Goal: Download file/media

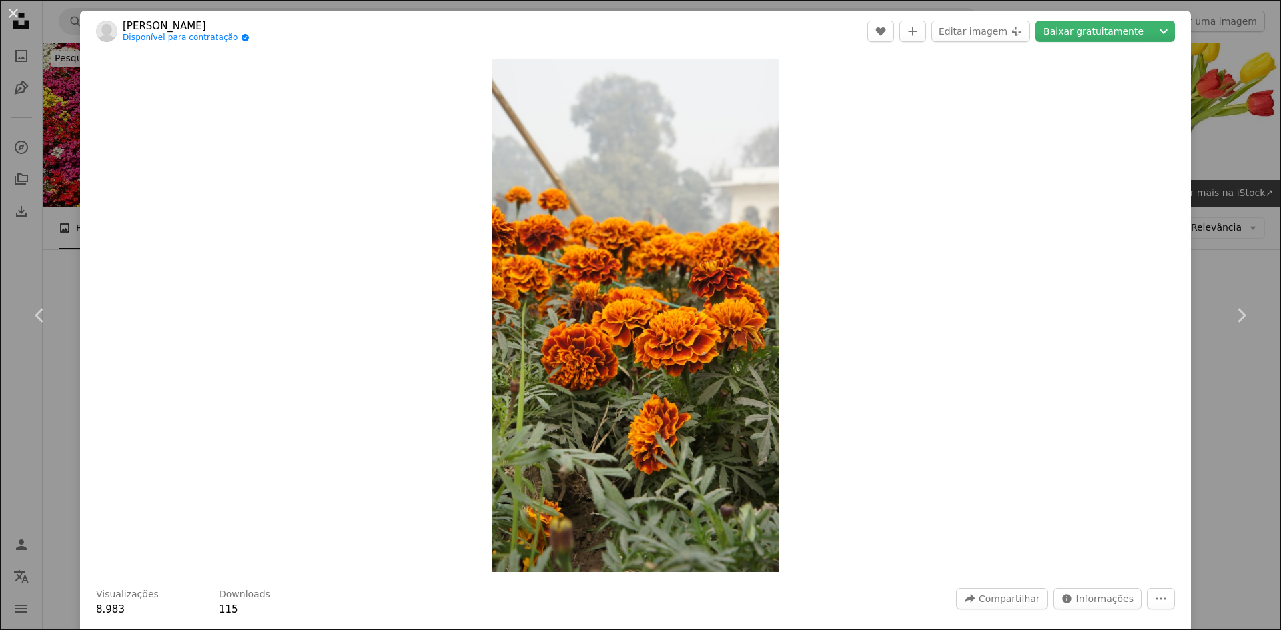
scroll to position [14905, 0]
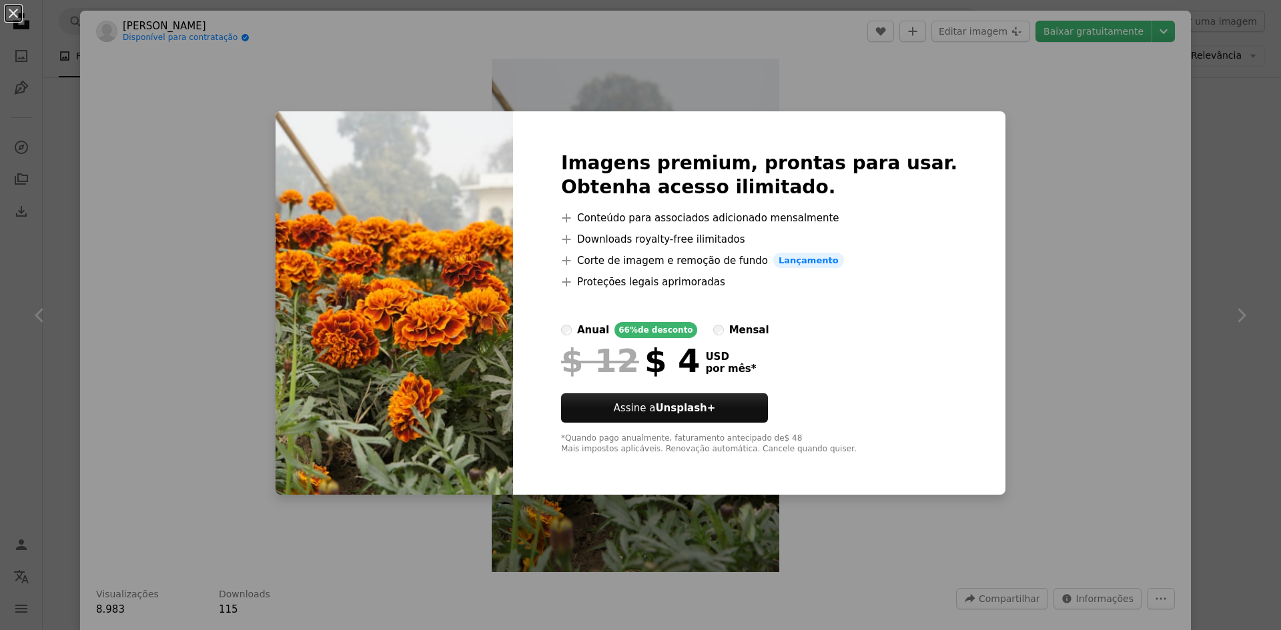
click at [1051, 287] on div "An X shape Imagens premium, prontas para usar. Obtenha acesso ilimitado. A plus…" at bounding box center [640, 315] width 1281 height 630
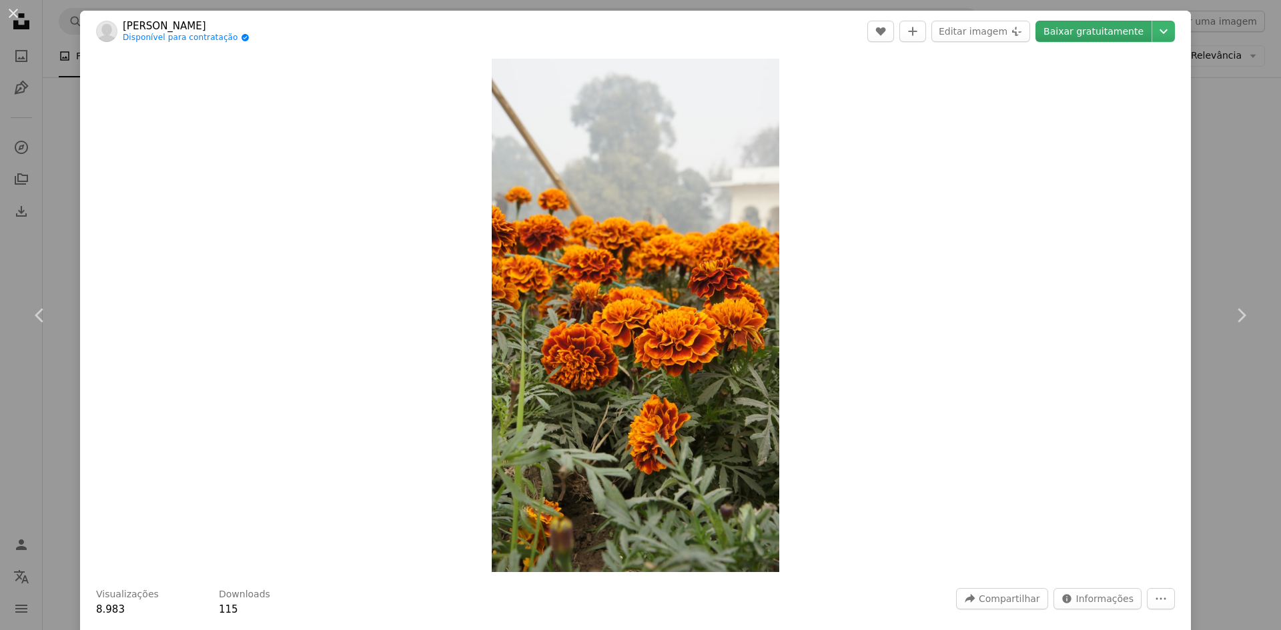
click at [1085, 33] on link "Baixar gratuitamente" at bounding box center [1093, 31] width 116 height 21
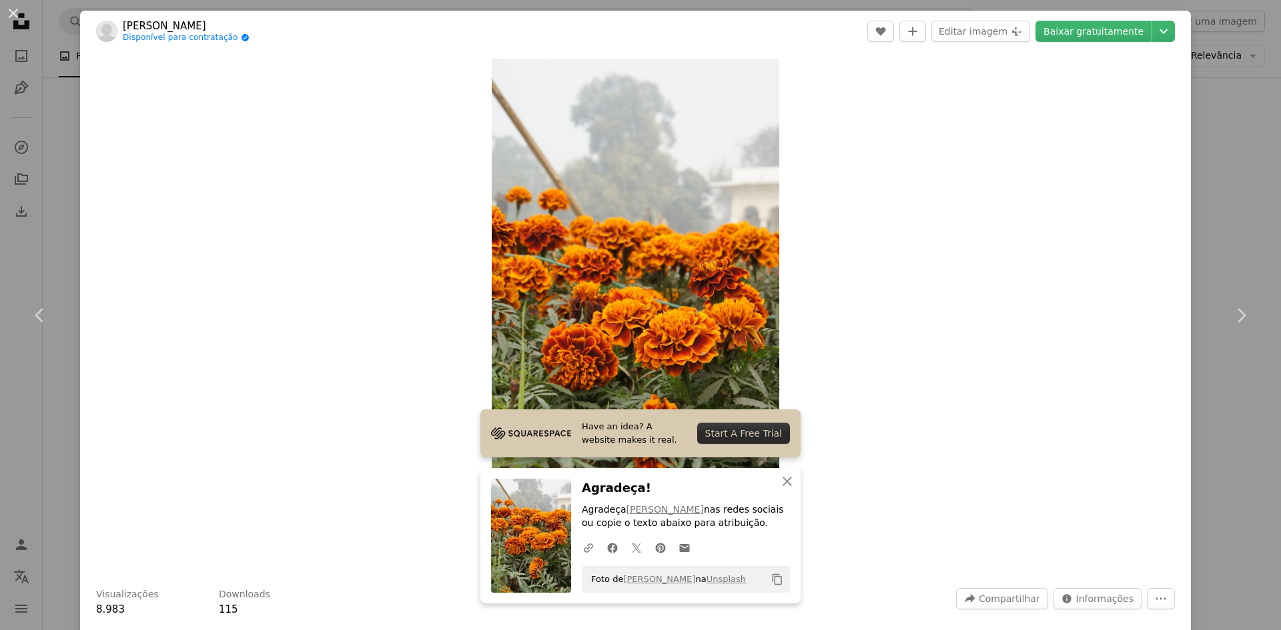
click at [771, 579] on icon "Copy content" at bounding box center [777, 580] width 12 height 12
click at [718, 436] on div "Start A Free Trial" at bounding box center [743, 433] width 93 height 21
click at [605, 279] on img "Ampliar esta imagem" at bounding box center [636, 316] width 288 height 514
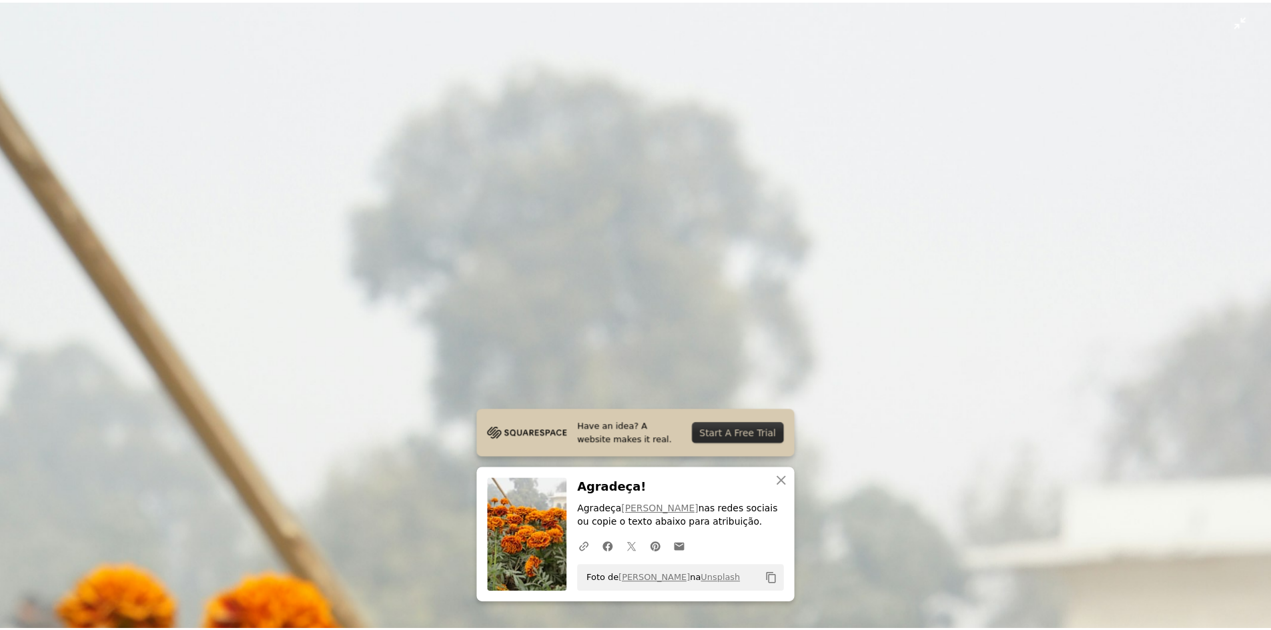
scroll to position [810, 0]
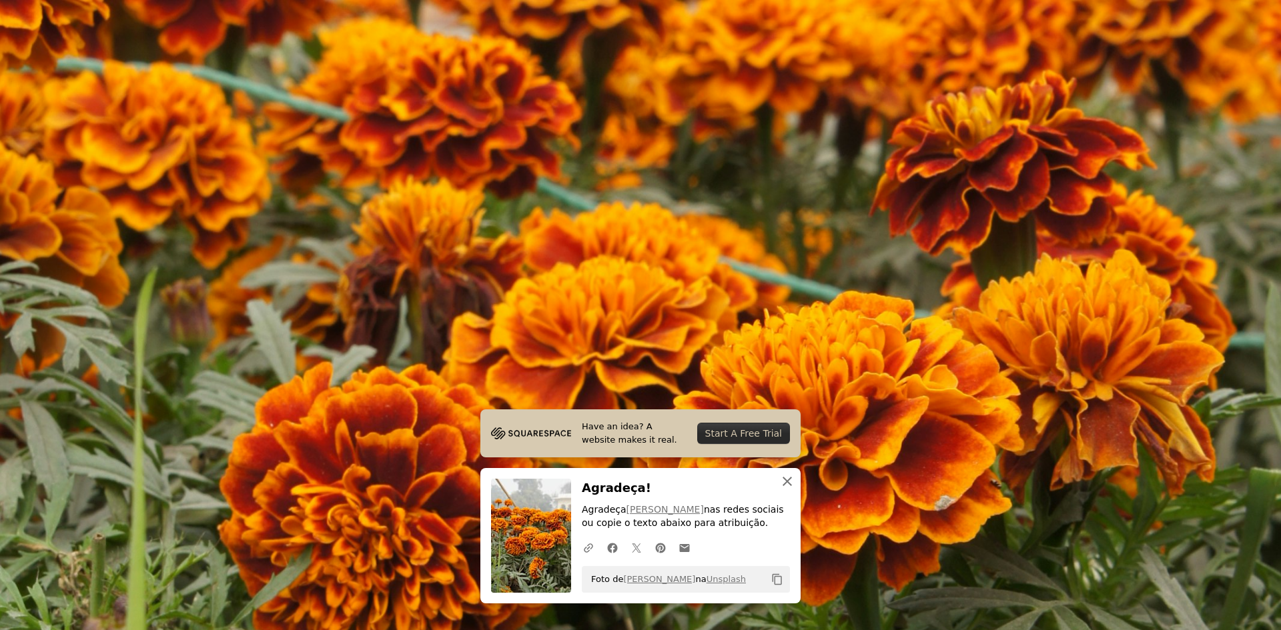
click at [784, 482] on icon "An X shape" at bounding box center [787, 482] width 16 height 16
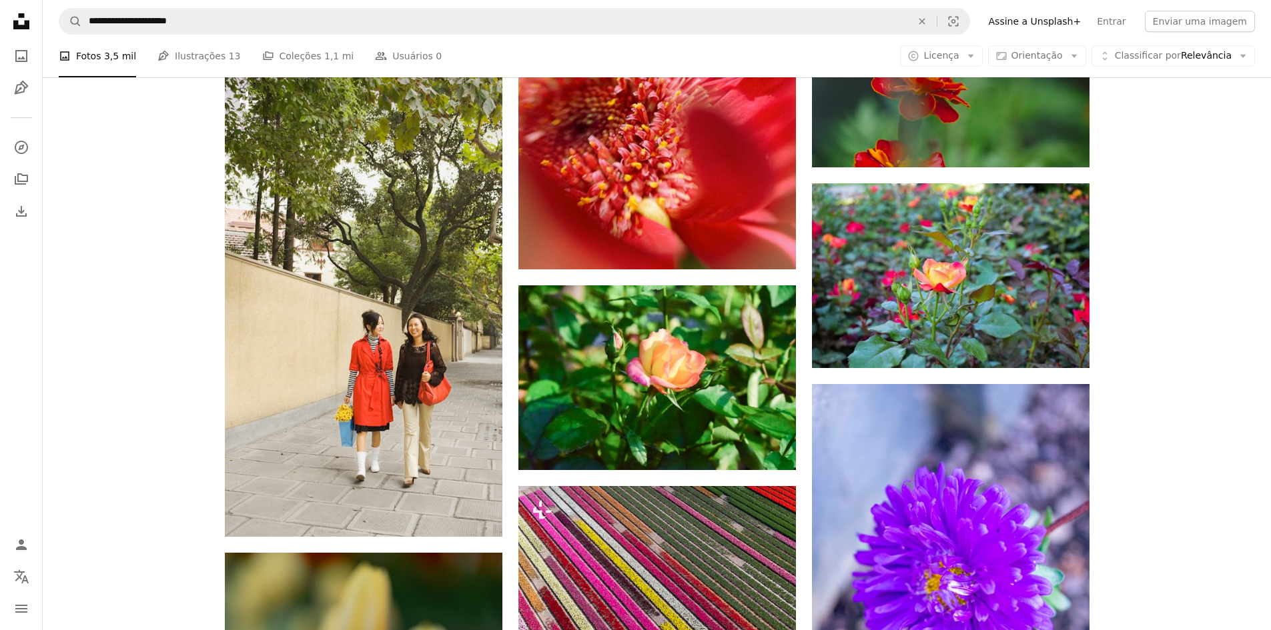
scroll to position [15505, 0]
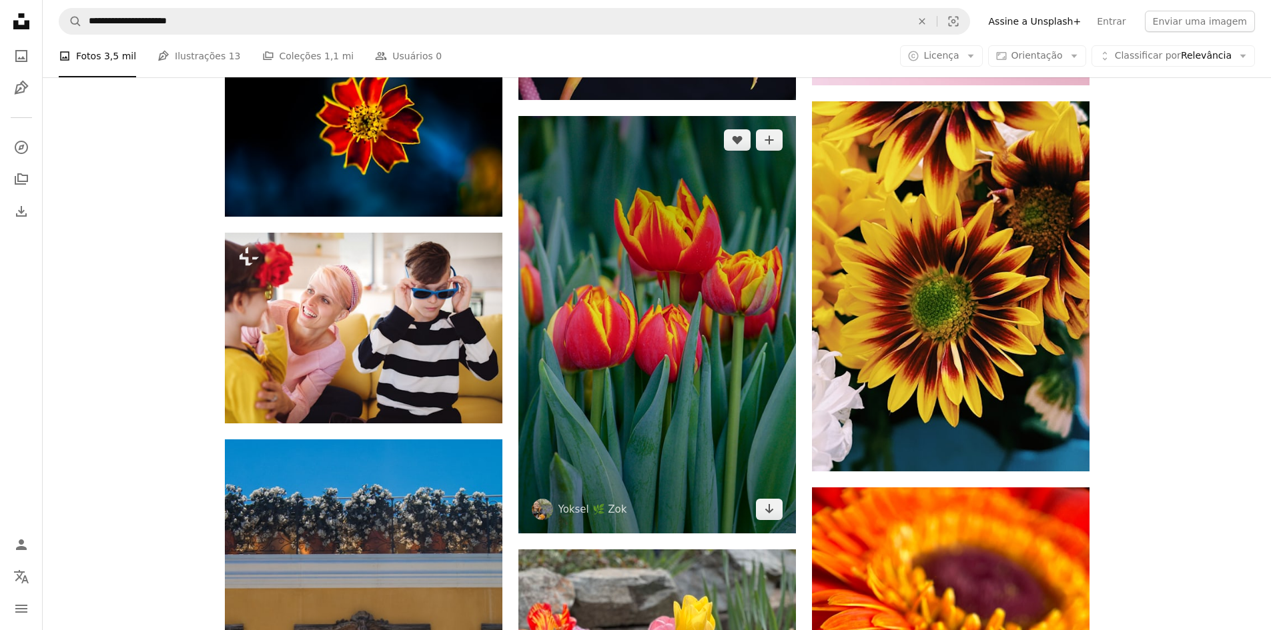
scroll to position [16372, 0]
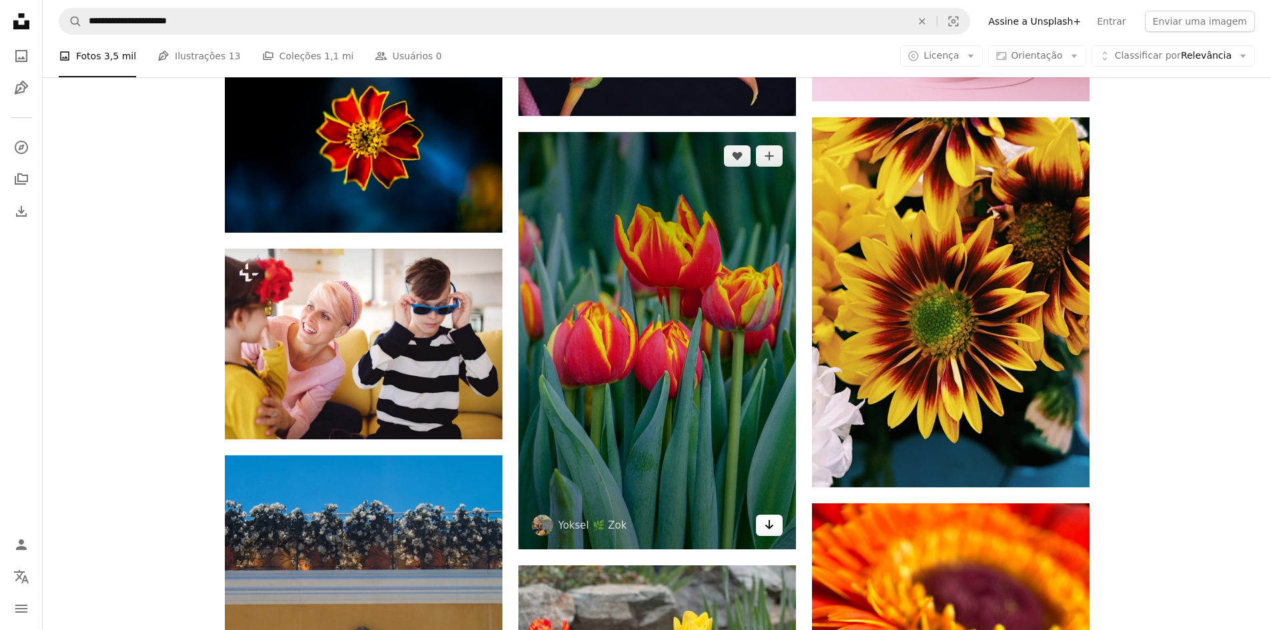
click at [770, 526] on icon "Baixar" at bounding box center [768, 524] width 9 height 9
